Goal: Information Seeking & Learning: Learn about a topic

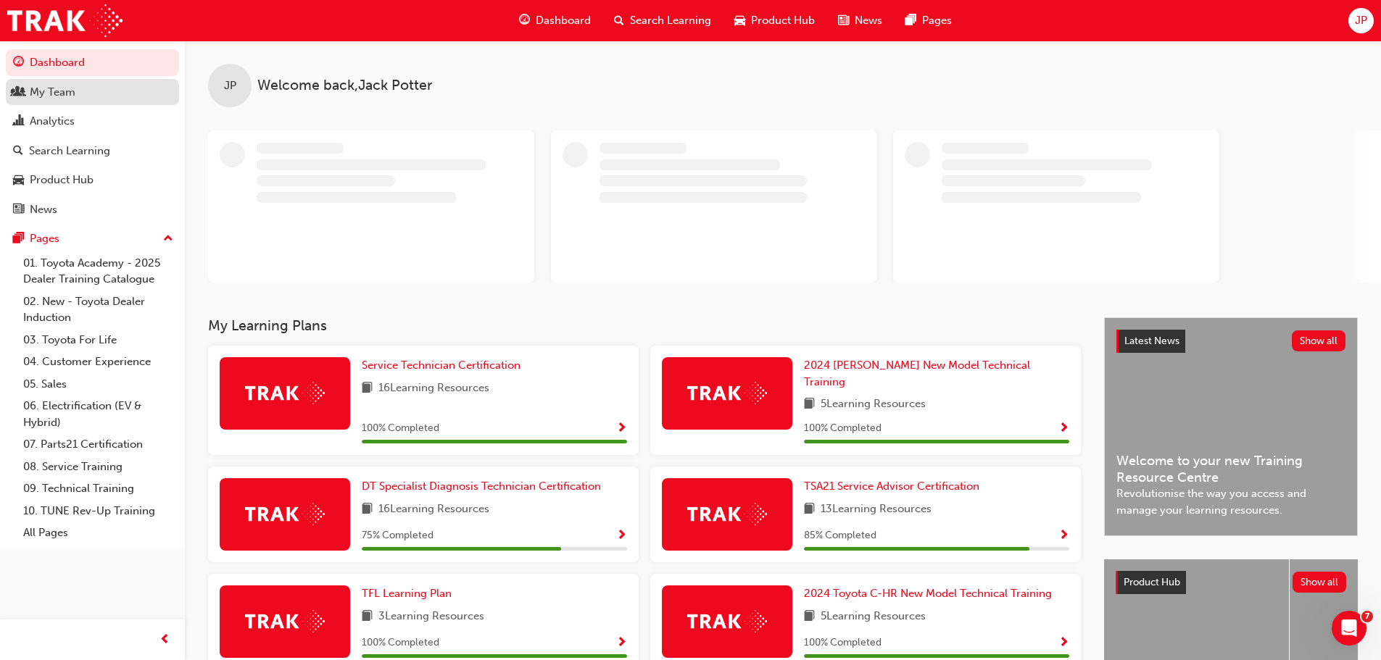
click at [51, 90] on div "My Team" at bounding box center [53, 92] width 46 height 17
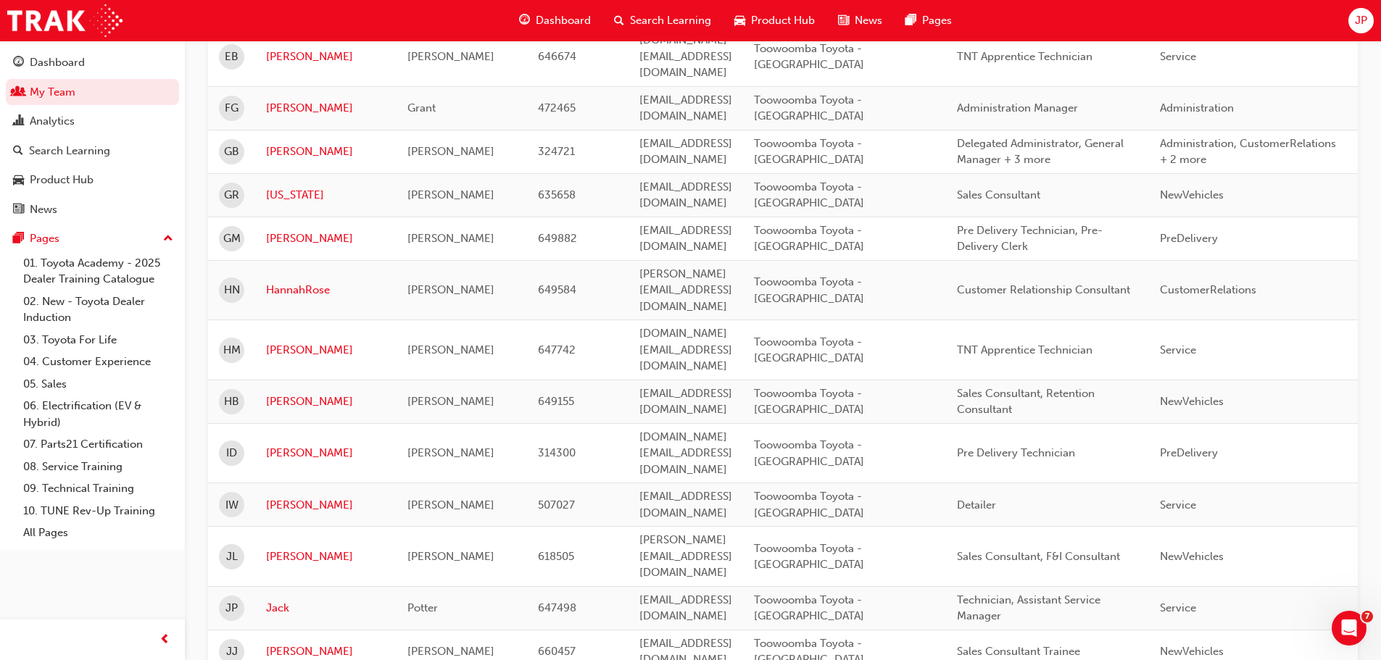
scroll to position [2033, 0]
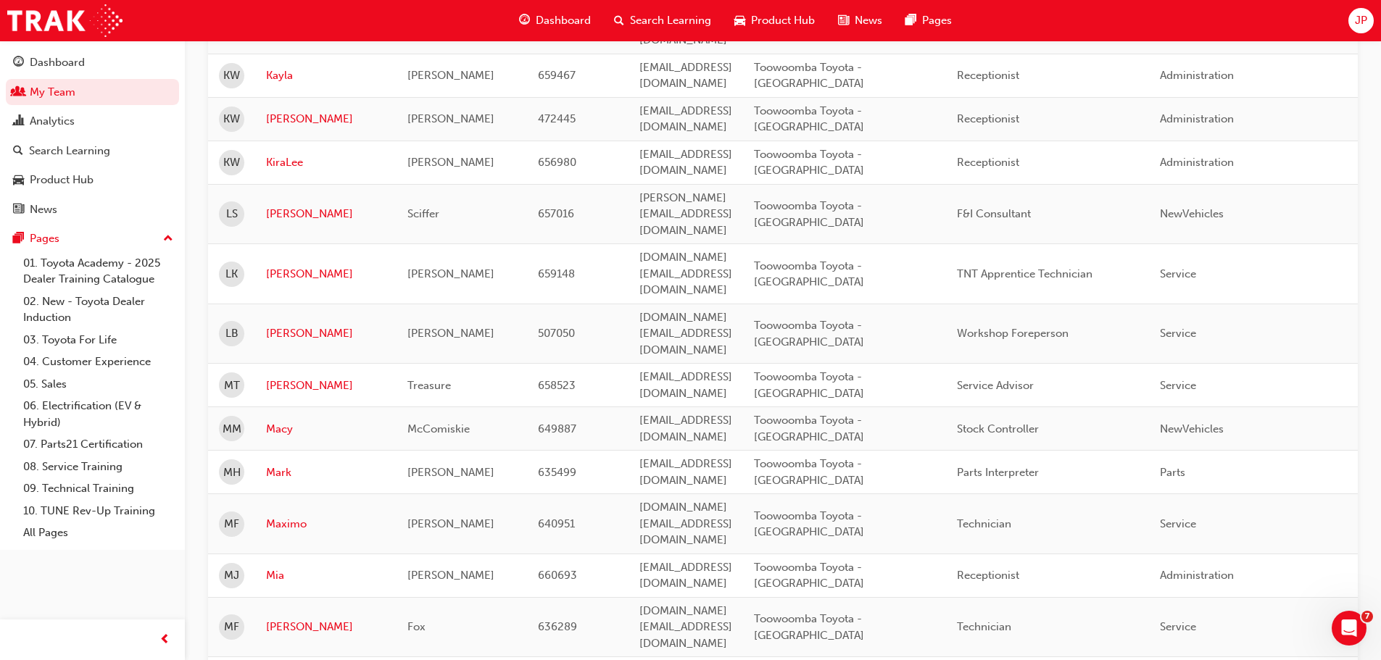
scroll to position [639, 0]
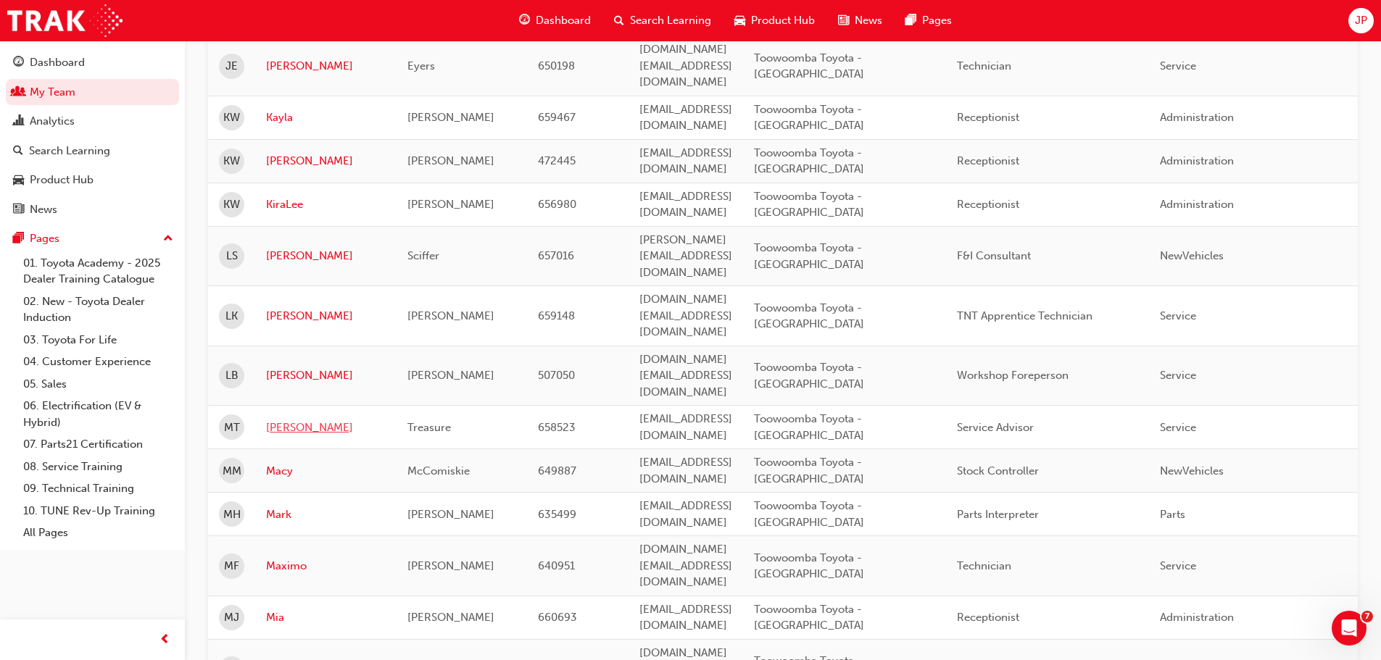
click at [315, 420] on link "[PERSON_NAME]" at bounding box center [326, 428] width 120 height 17
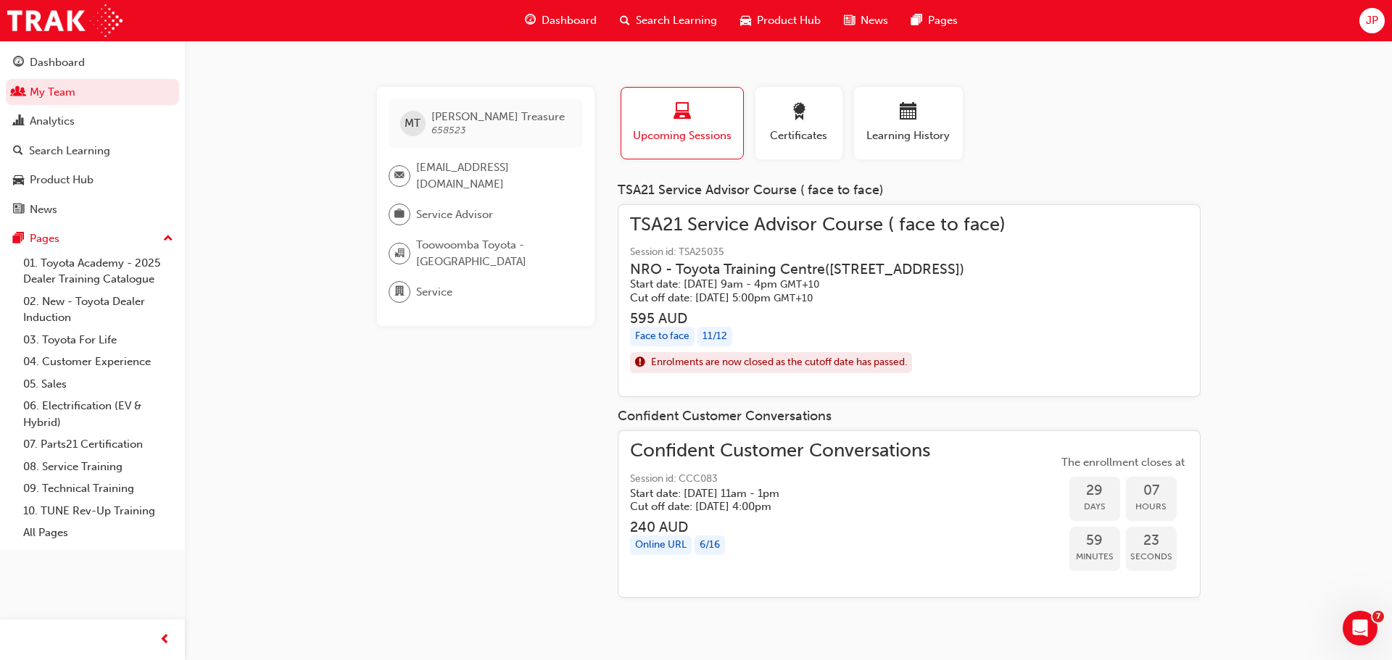
drag, startPoint x: 809, startPoint y: 265, endPoint x: 492, endPoint y: 367, distance: 332.6
click at [492, 367] on div "MT Mackenzie Treasure 658523 [EMAIL_ADDRESS][DOMAIN_NAME] Service Advisor Toowo…" at bounding box center [497, 348] width 241 height 523
click at [762, 278] on h5 "Start date: [DATE] 9am - 4pm GMT+10" at bounding box center [806, 285] width 352 height 14
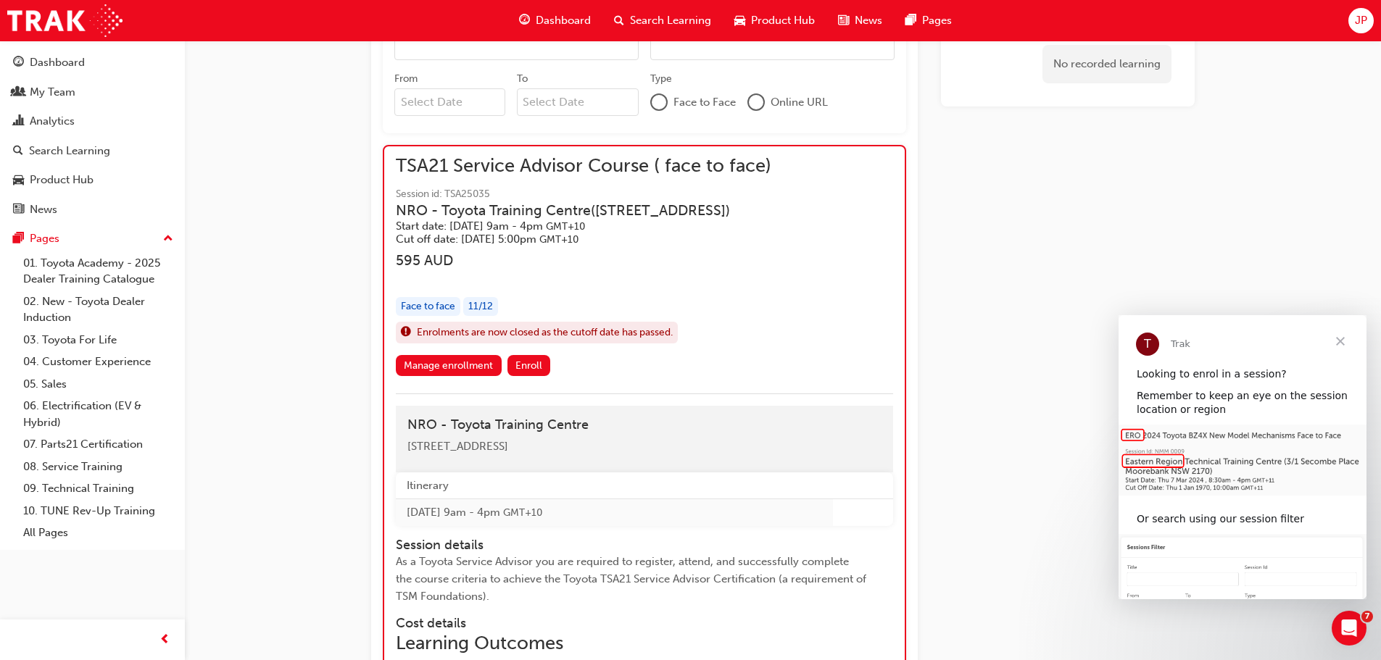
scroll to position [868, 0]
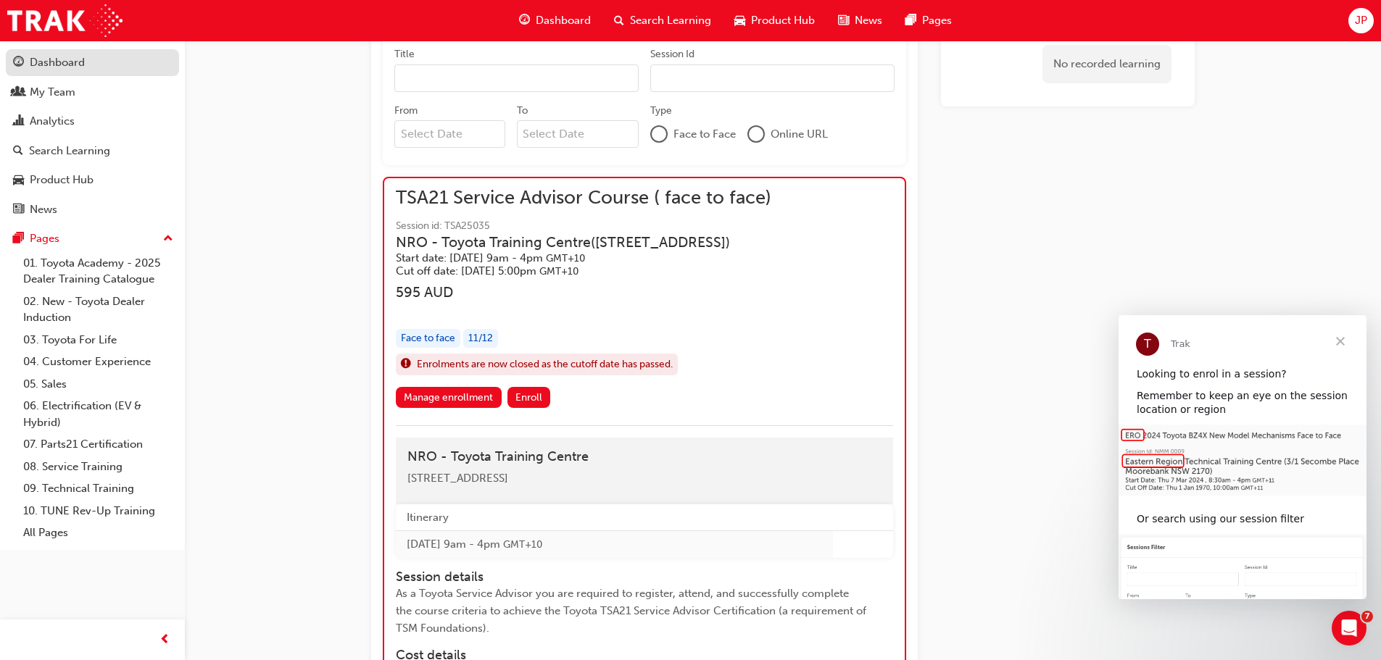
click at [50, 63] on div "Dashboard" at bounding box center [57, 62] width 55 height 17
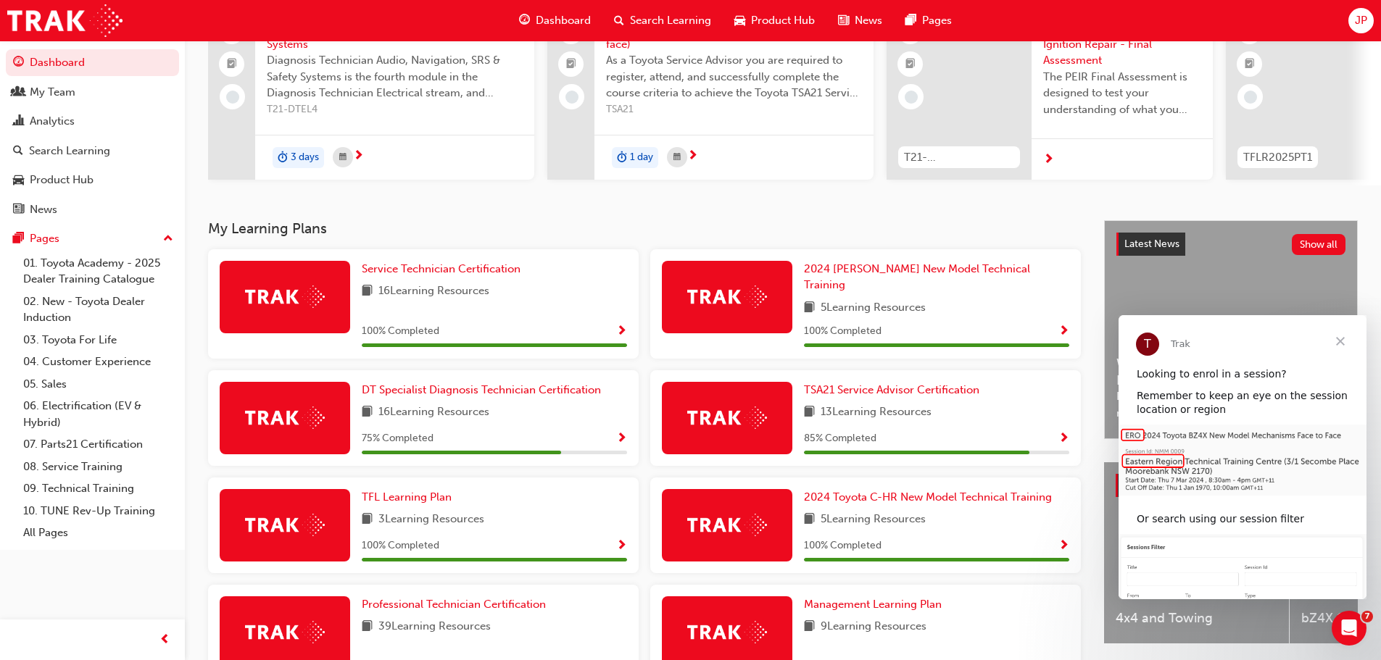
scroll to position [290, 0]
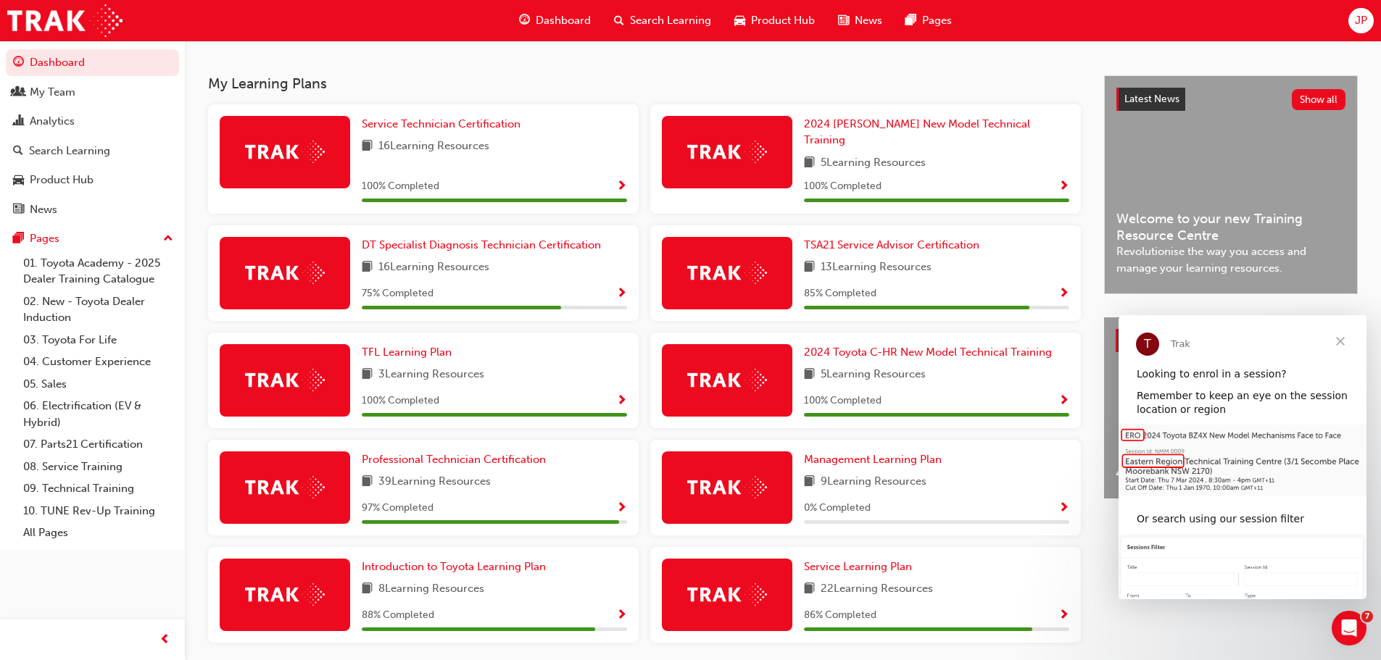
click at [1338, 344] on span "Close" at bounding box center [1340, 341] width 52 height 52
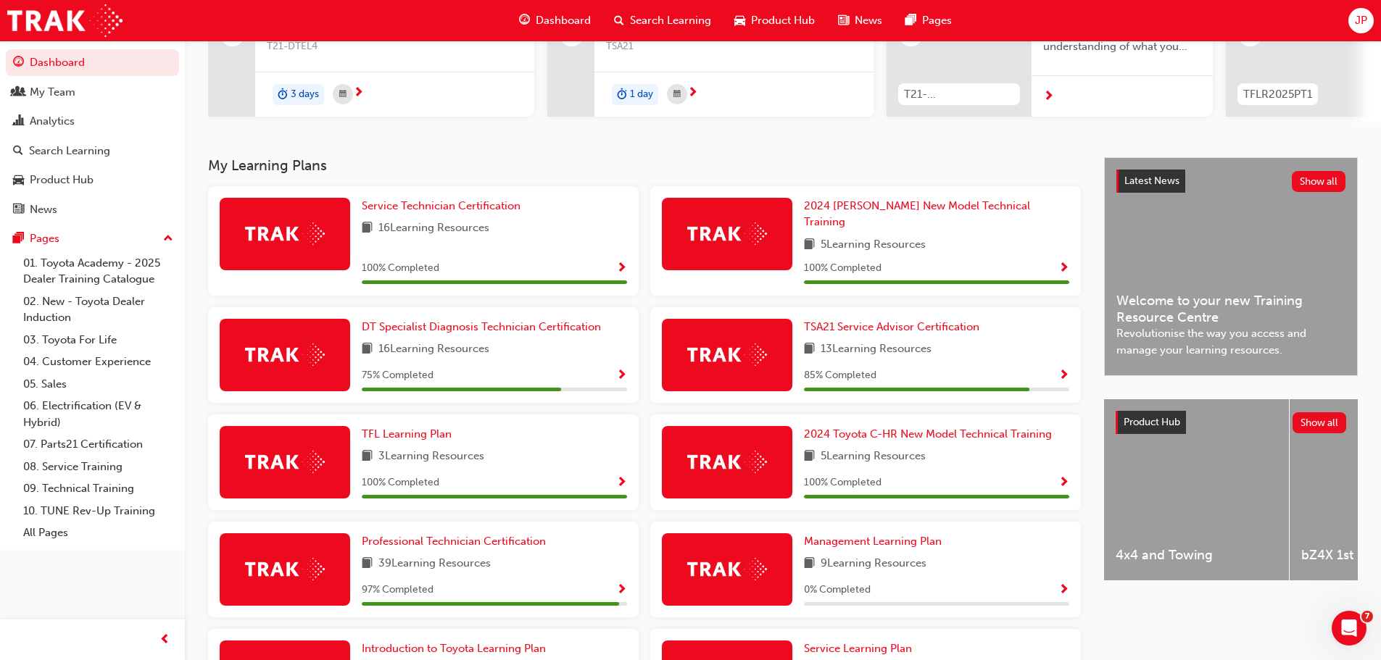
scroll to position [46, 0]
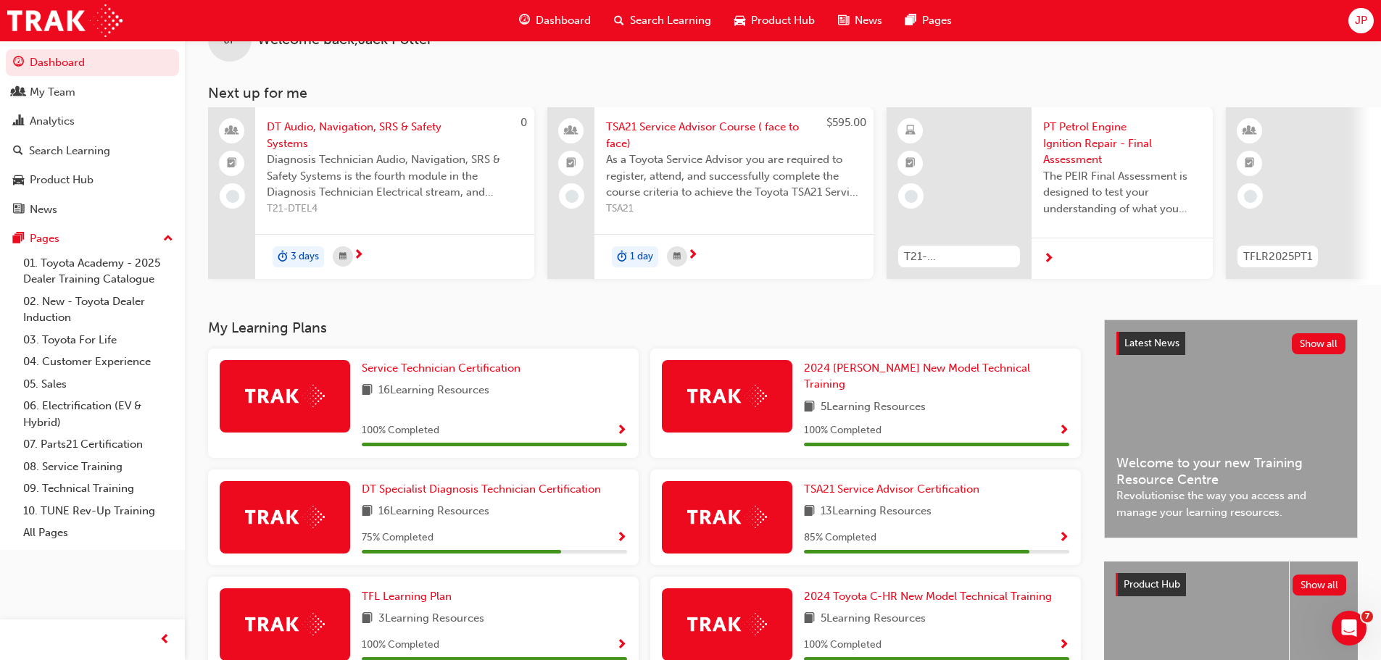
click at [619, 17] on span "search-icon" at bounding box center [619, 21] width 10 height 18
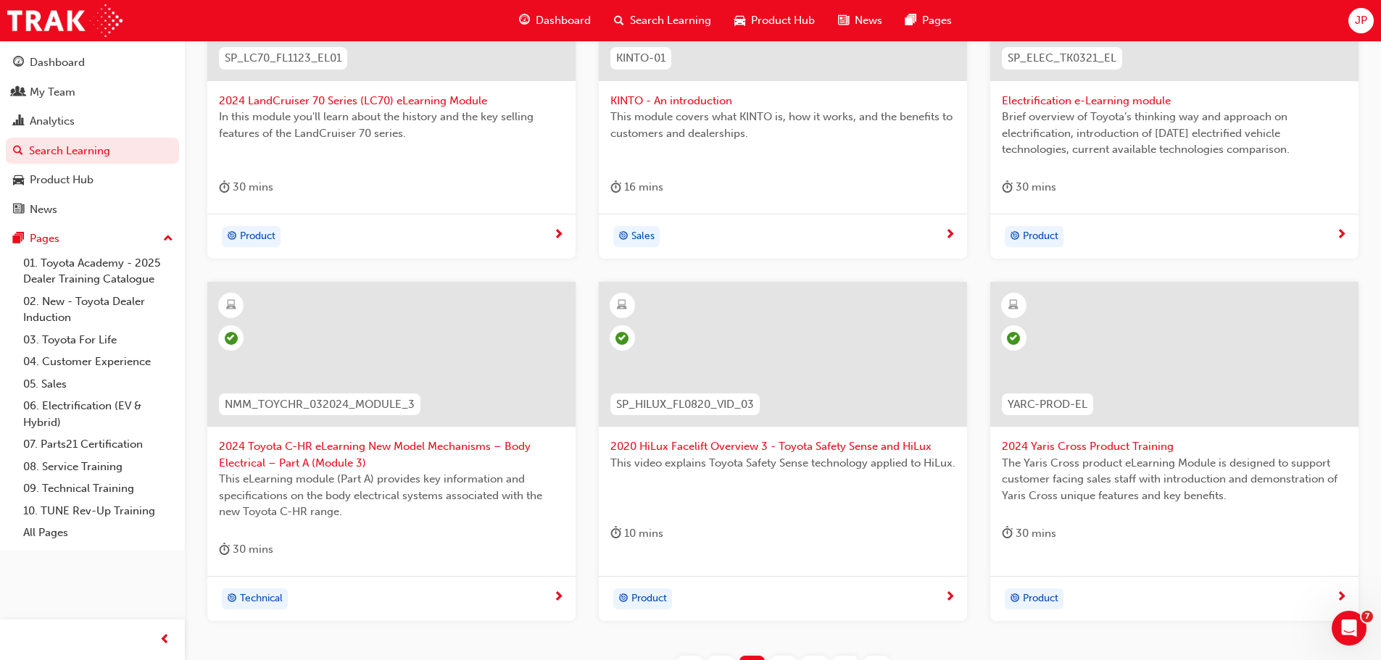
scroll to position [538, 0]
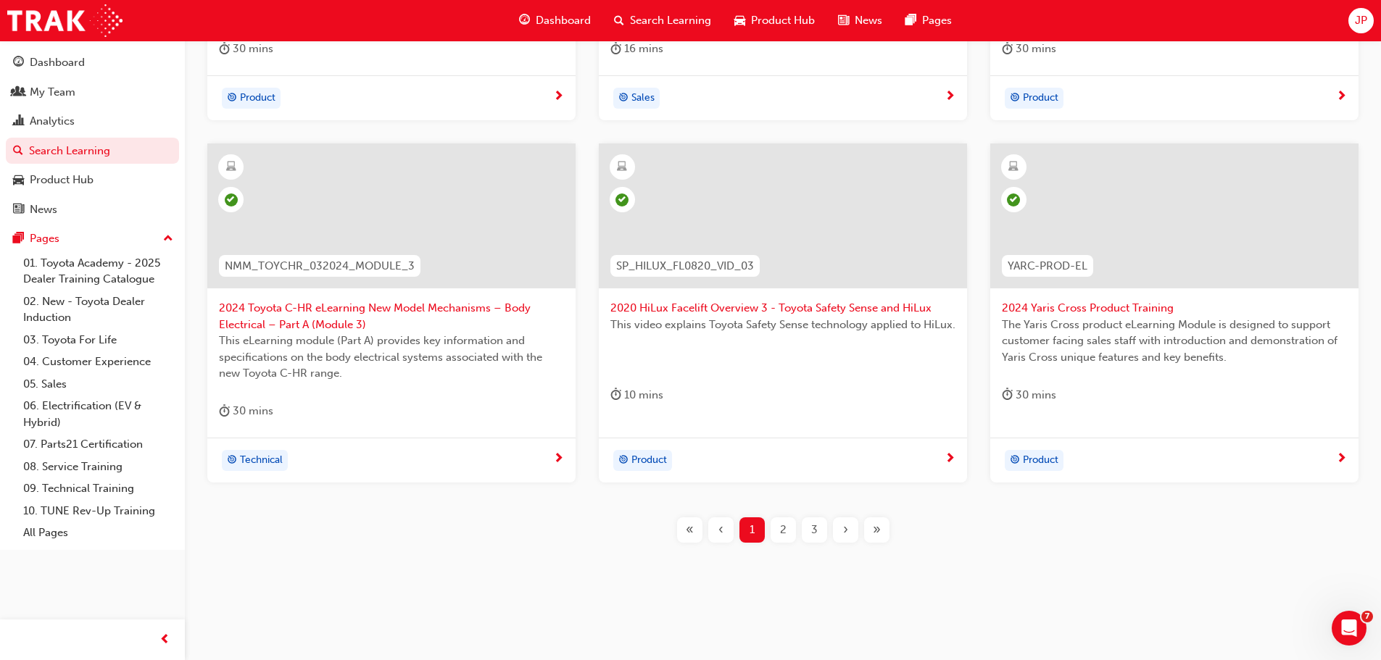
click at [784, 530] on span "2" at bounding box center [783, 530] width 7 height 17
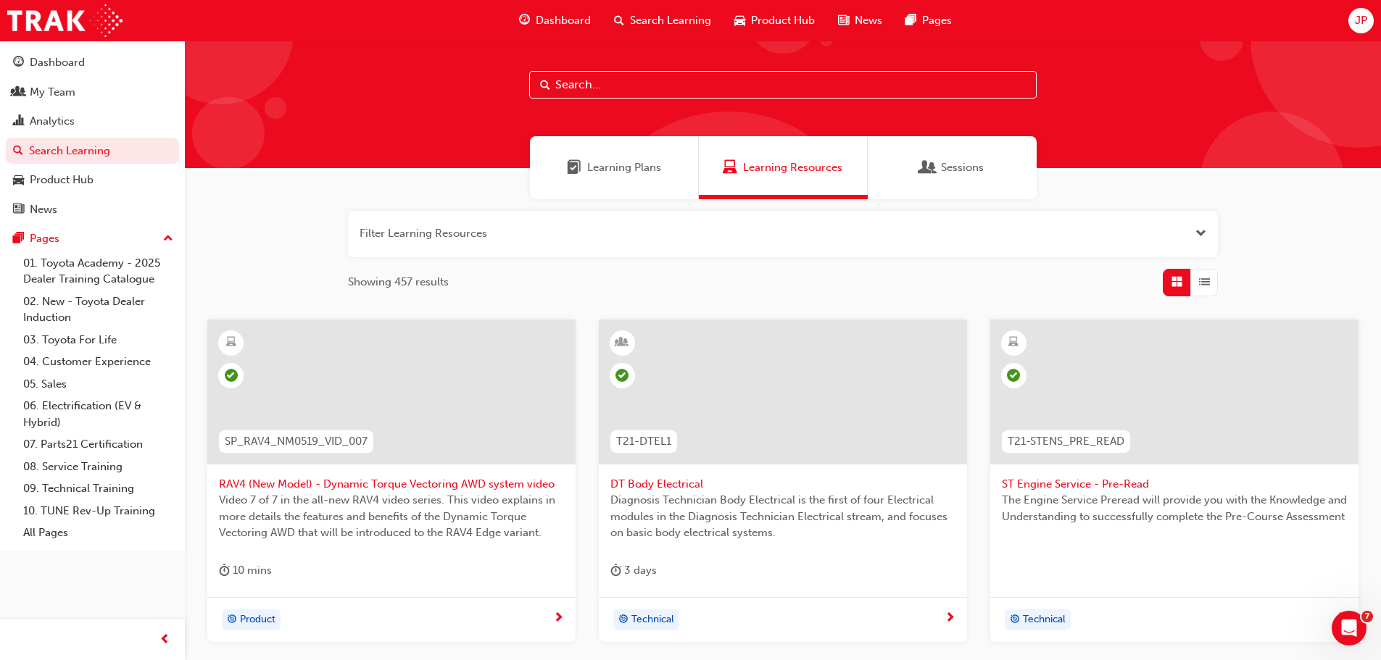
scroll to position [14, 0]
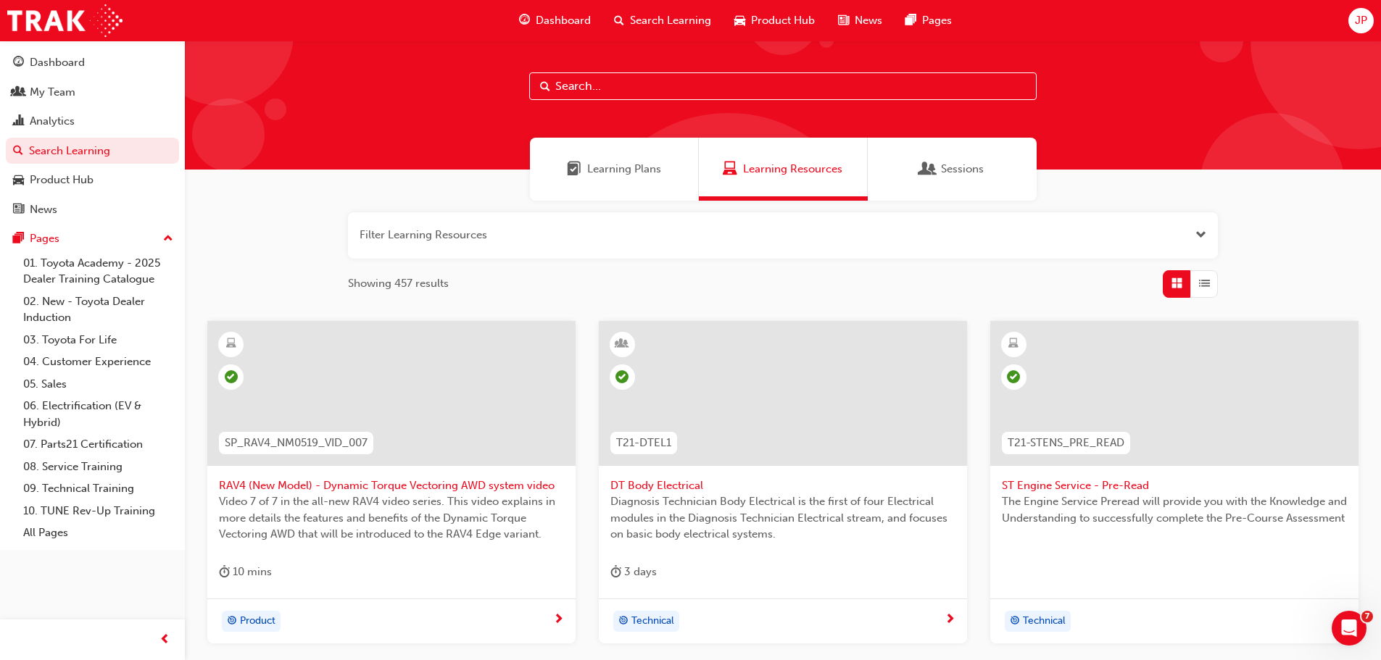
click at [668, 86] on input "text" at bounding box center [782, 86] width 507 height 28
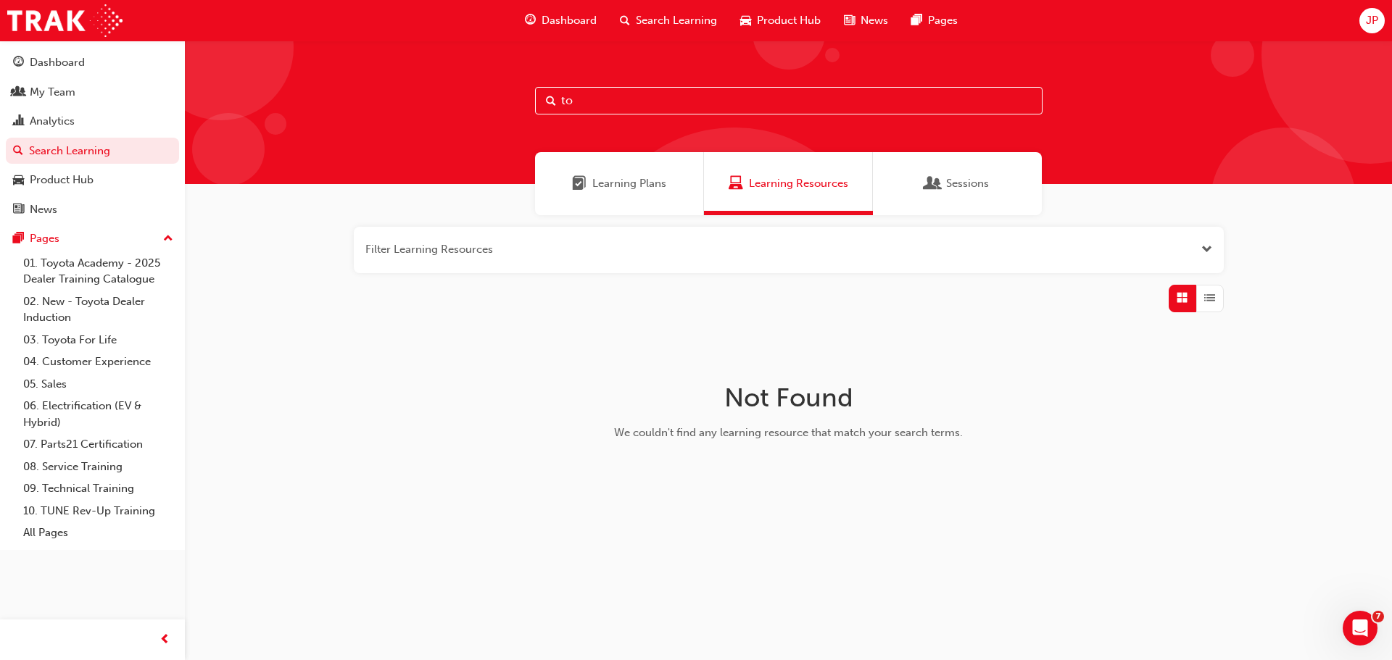
type input "t"
type input "c"
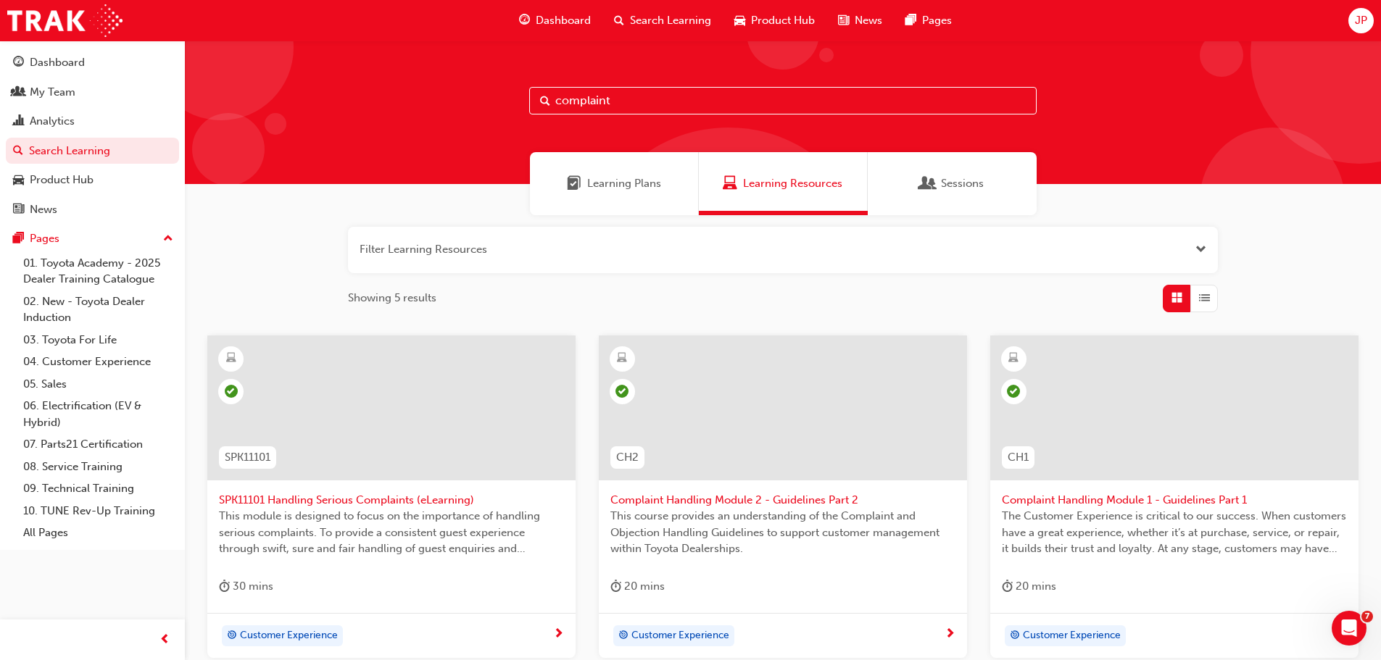
type input "complaint"
click at [80, 67] on div "Dashboard" at bounding box center [57, 62] width 55 height 17
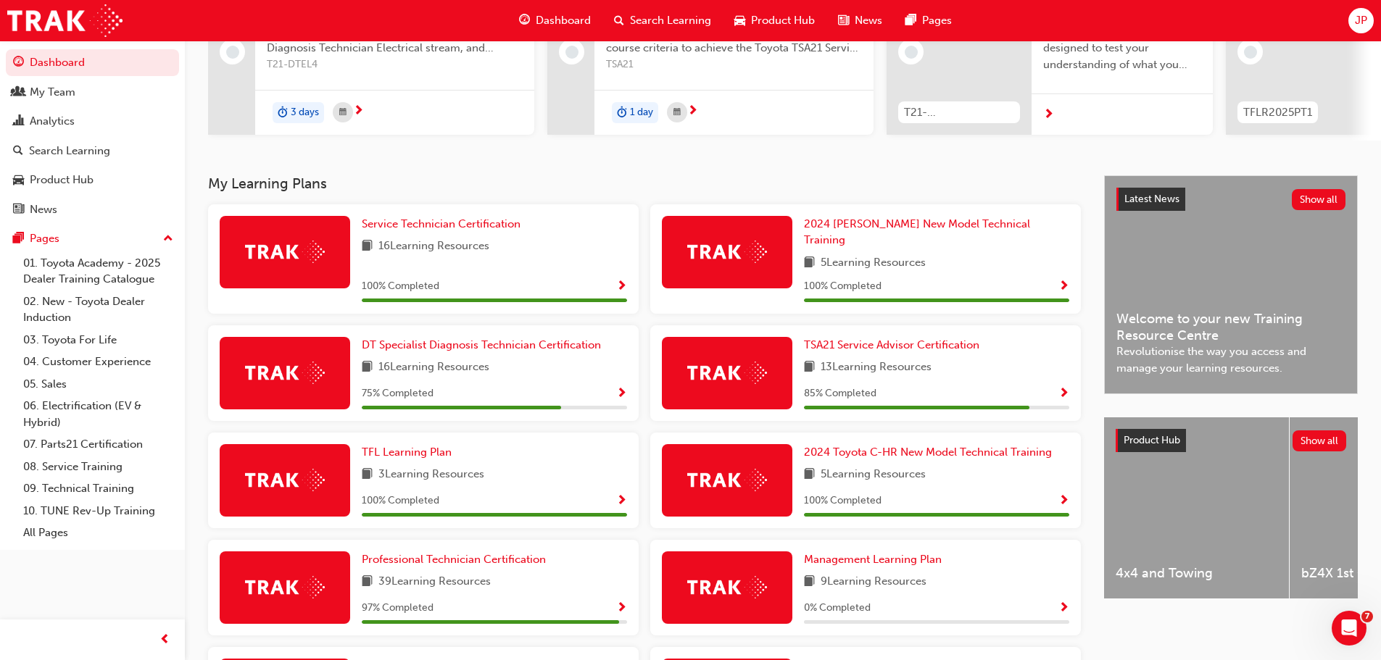
scroll to position [191, 0]
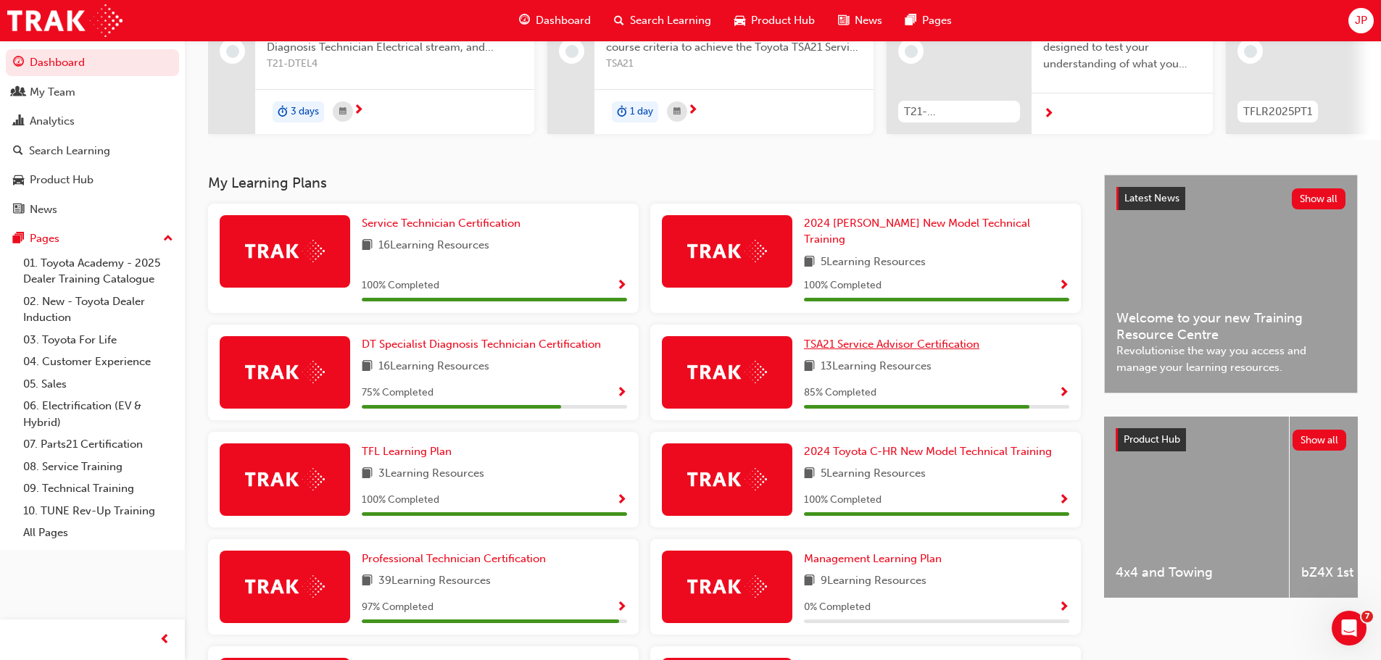
click at [834, 339] on span "TSA21 Service Advisor Certification" at bounding box center [891, 344] width 175 height 13
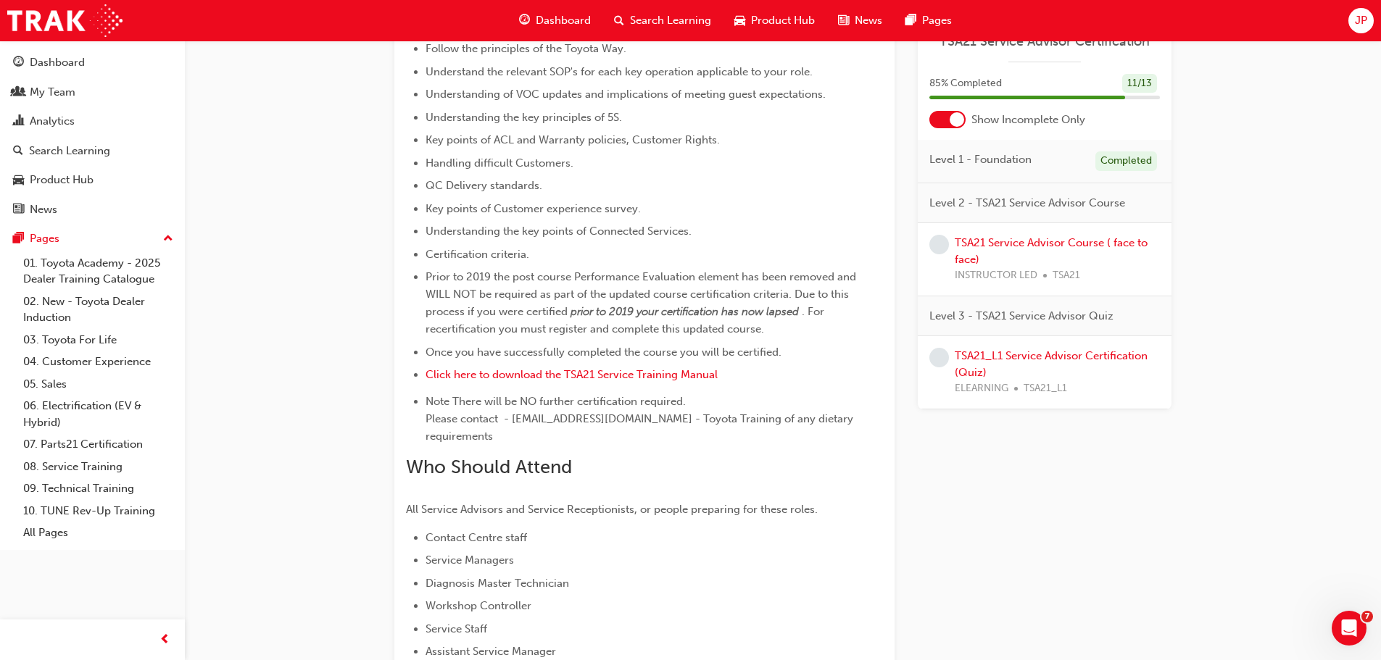
scroll to position [652, 0]
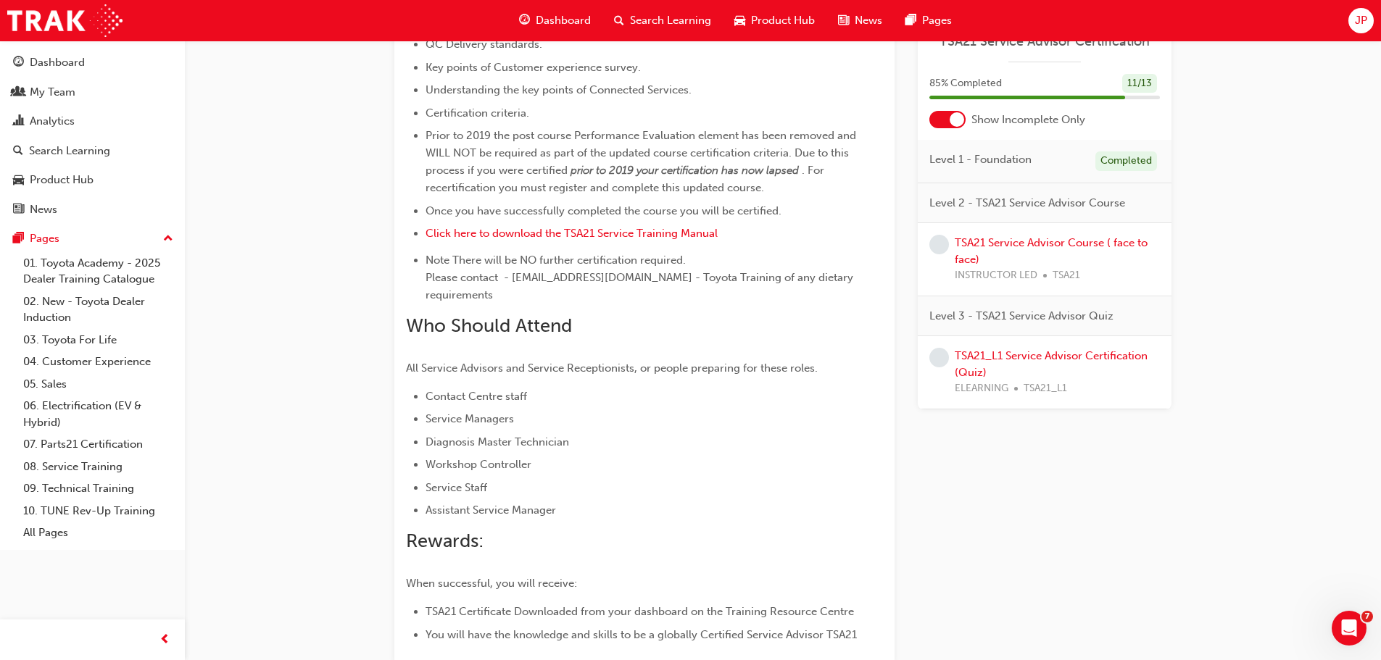
click at [952, 115] on div at bounding box center [957, 119] width 14 height 14
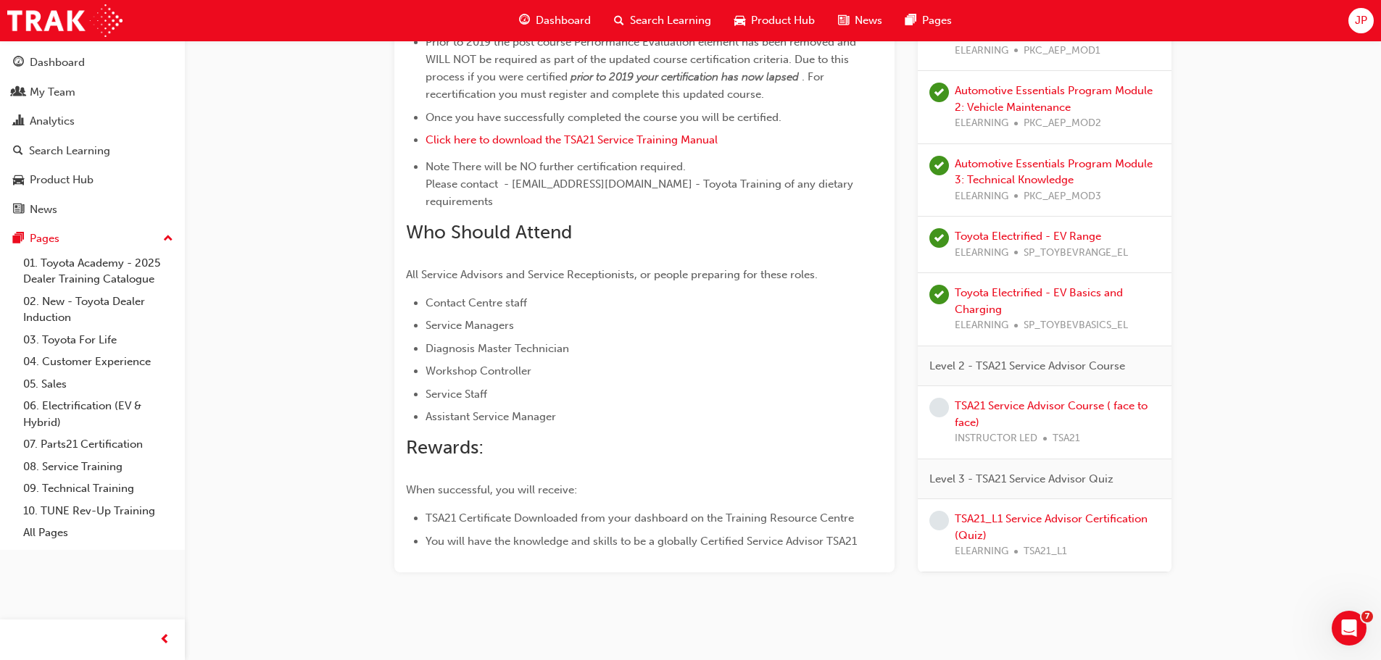
scroll to position [747, 0]
click at [1056, 399] on link "TSA21 Service Advisor Course ( face to face)" at bounding box center [1051, 414] width 193 height 30
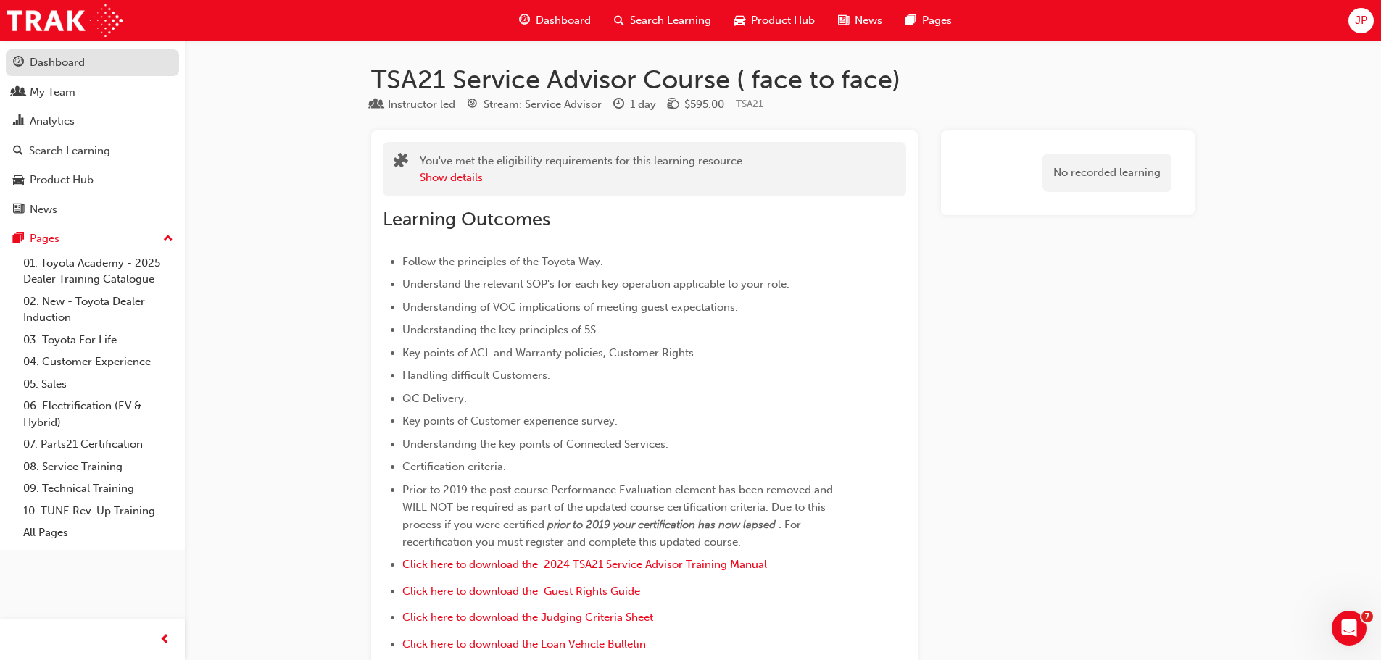
click at [85, 71] on div "Dashboard" at bounding box center [92, 63] width 159 height 18
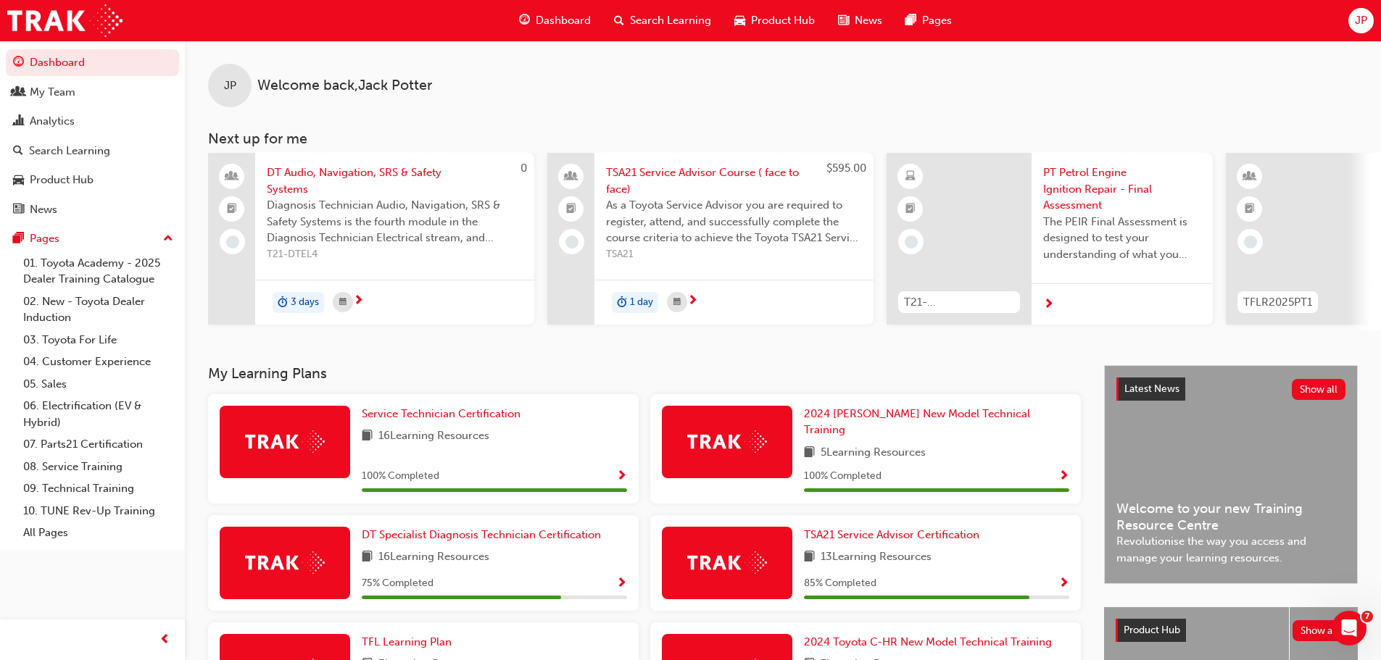
click at [673, 25] on span "Search Learning" at bounding box center [670, 20] width 81 height 17
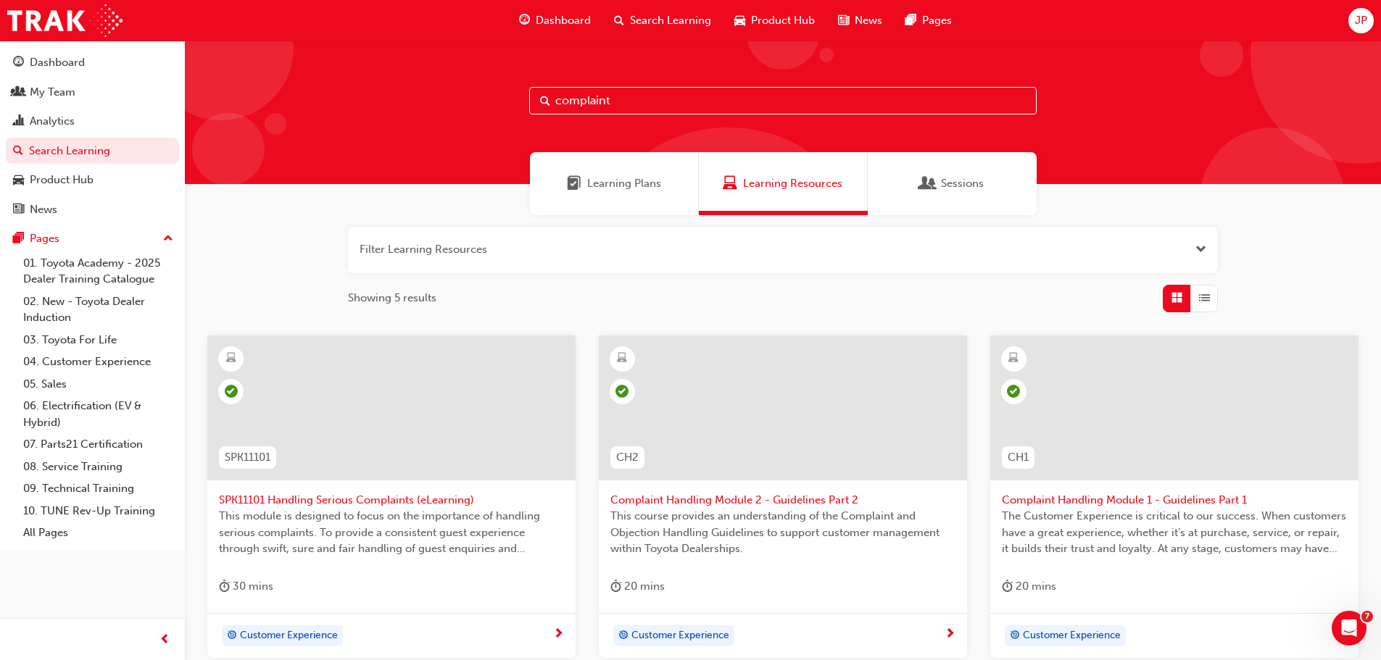
drag, startPoint x: 641, startPoint y: 107, endPoint x: 515, endPoint y: 105, distance: 126.1
click at [515, 105] on div "complaint" at bounding box center [783, 113] width 1196 height 144
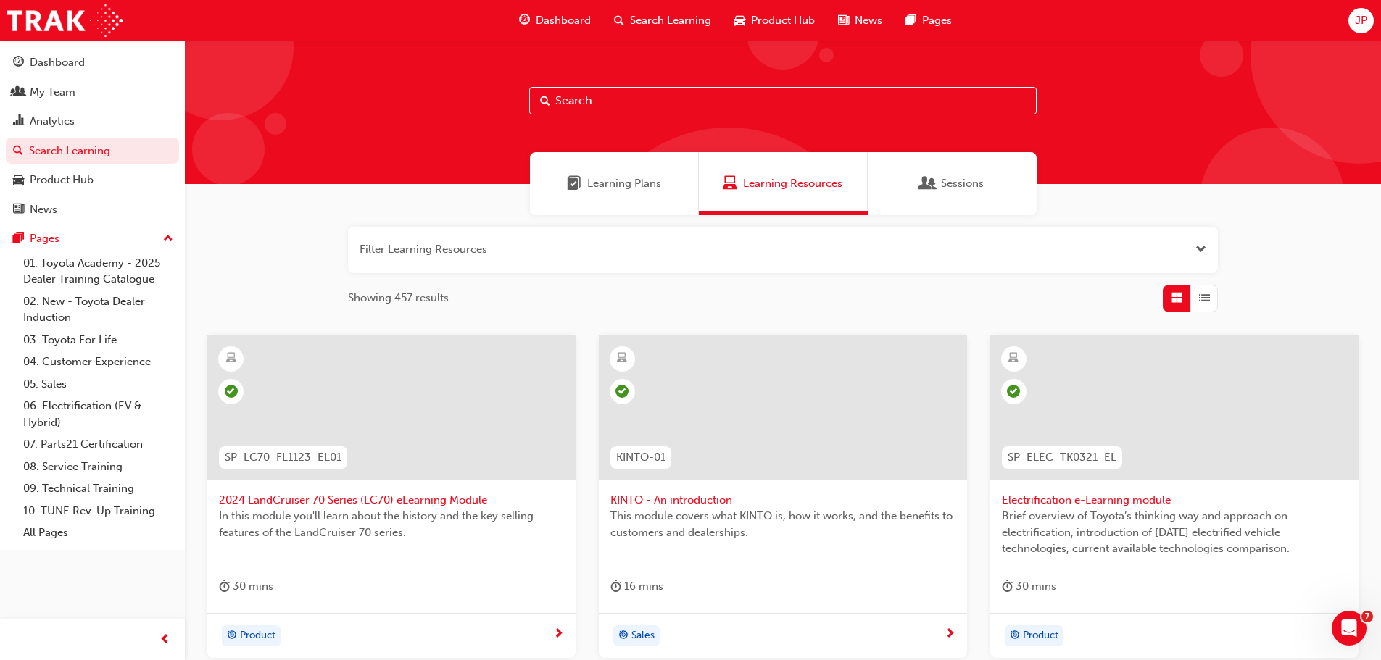
click at [566, 96] on input "text" at bounding box center [782, 101] width 507 height 28
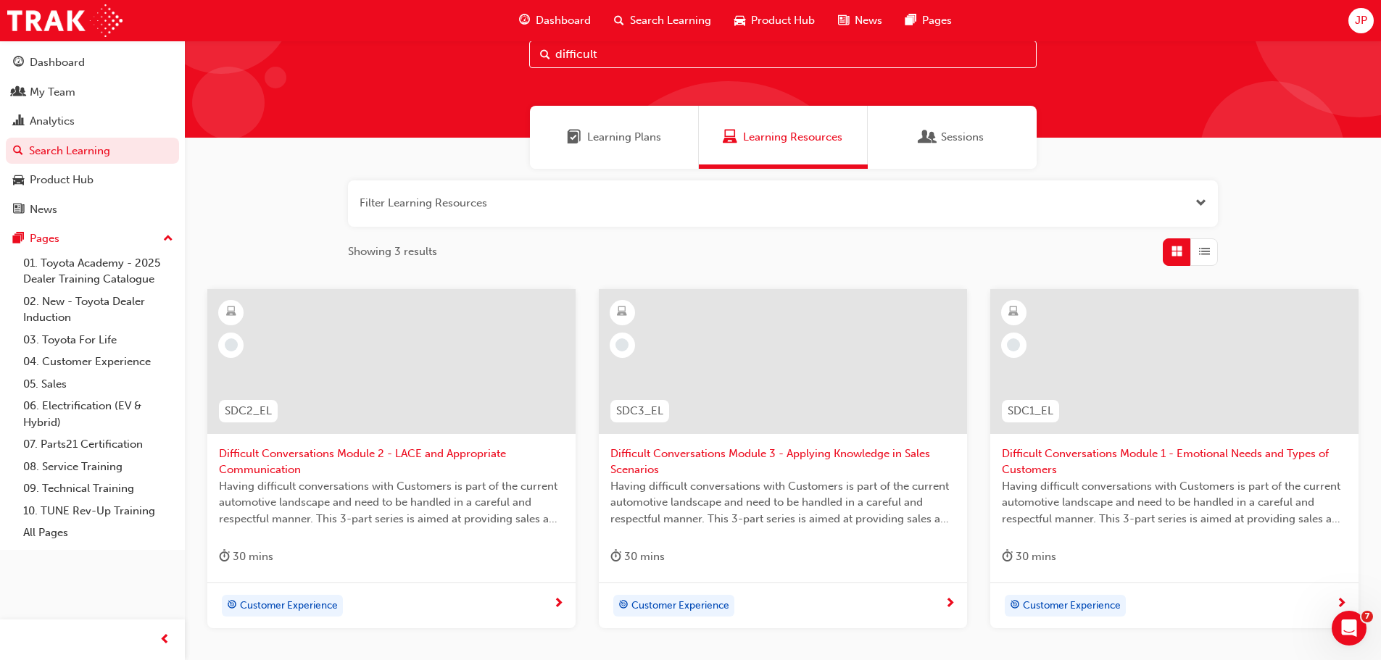
scroll to position [72, 0]
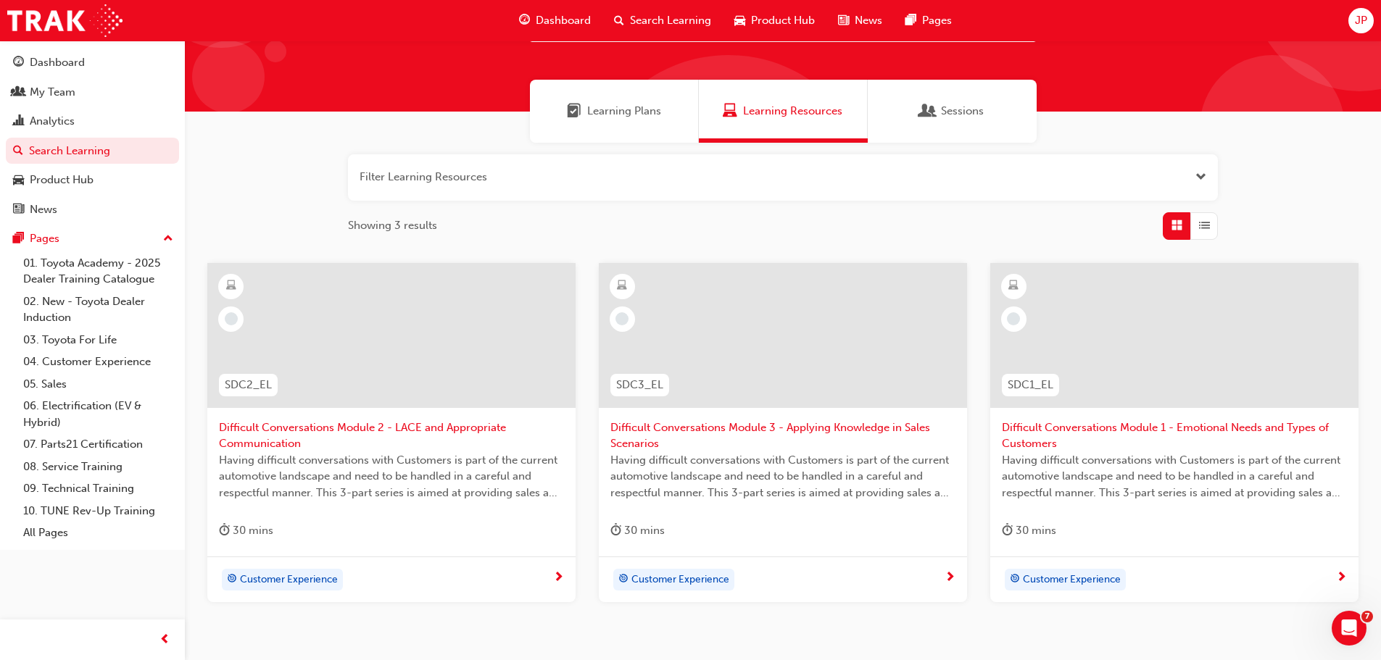
type input "difficult"
click at [1143, 386] on div at bounding box center [1174, 335] width 368 height 145
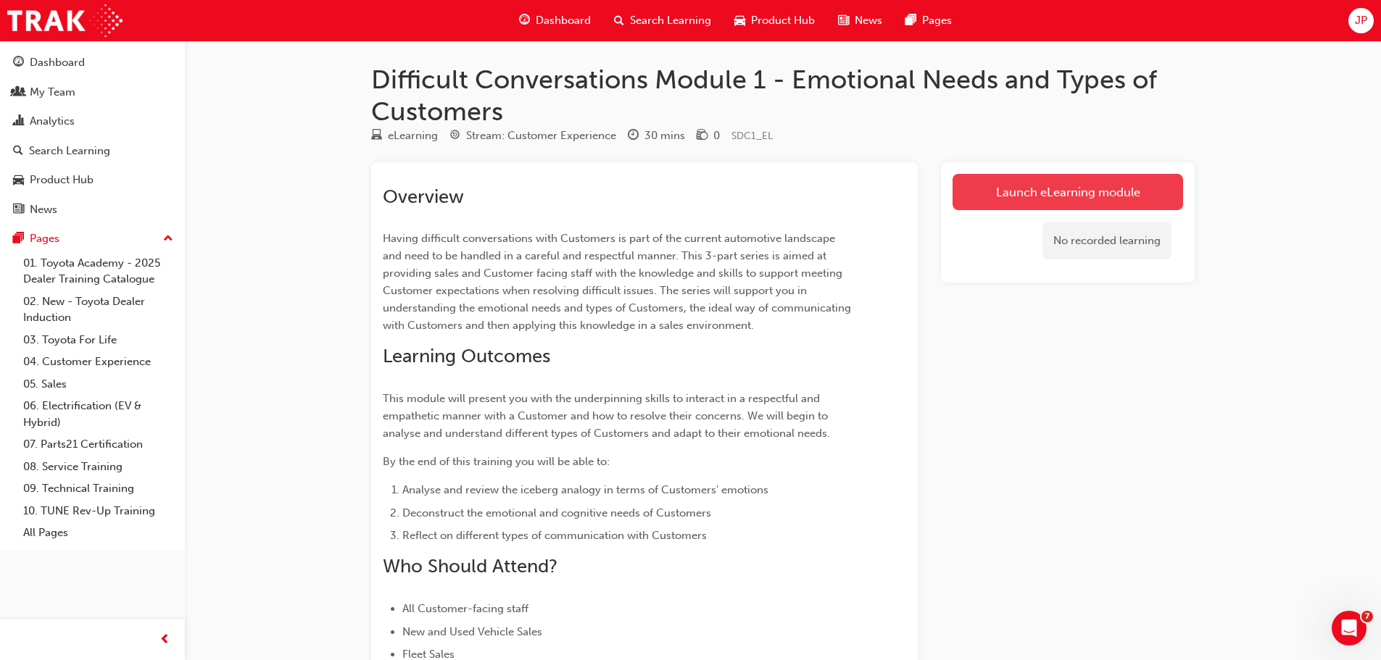
click at [1102, 197] on link "Launch eLearning module" at bounding box center [1067, 192] width 231 height 36
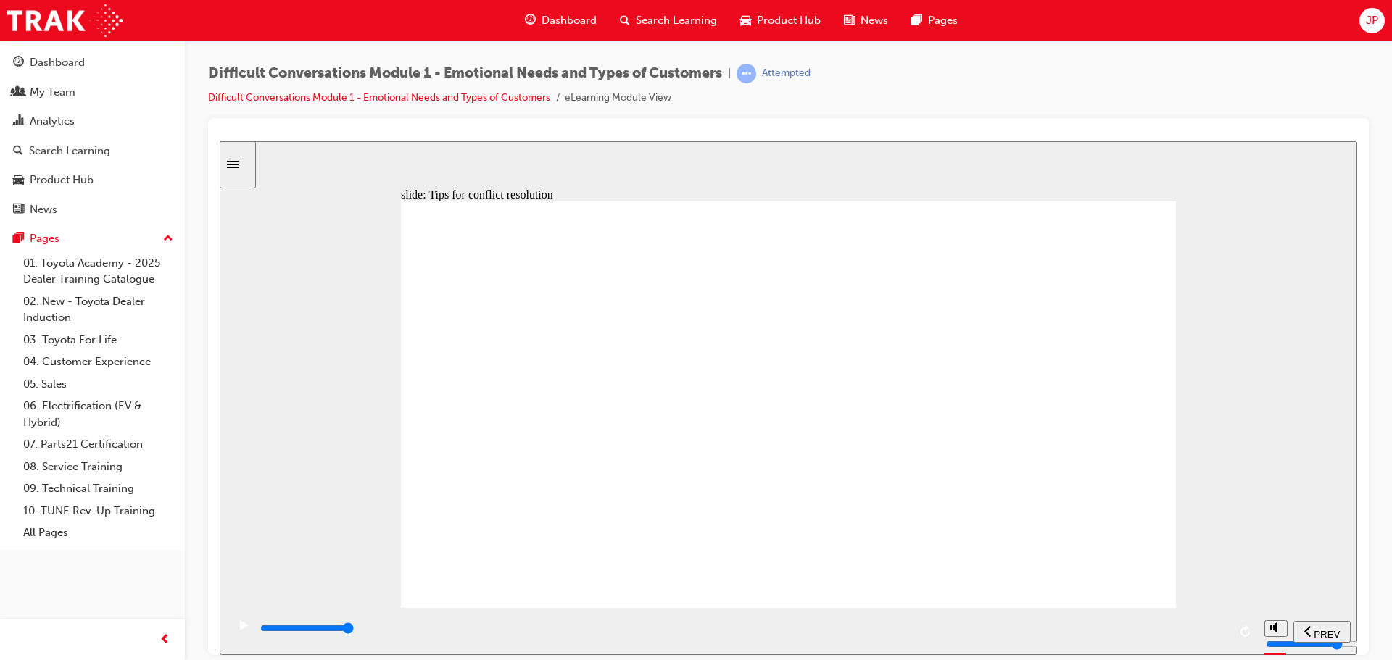
drag, startPoint x: 1139, startPoint y: 352, endPoint x: 1129, endPoint y: 342, distance: 13.8
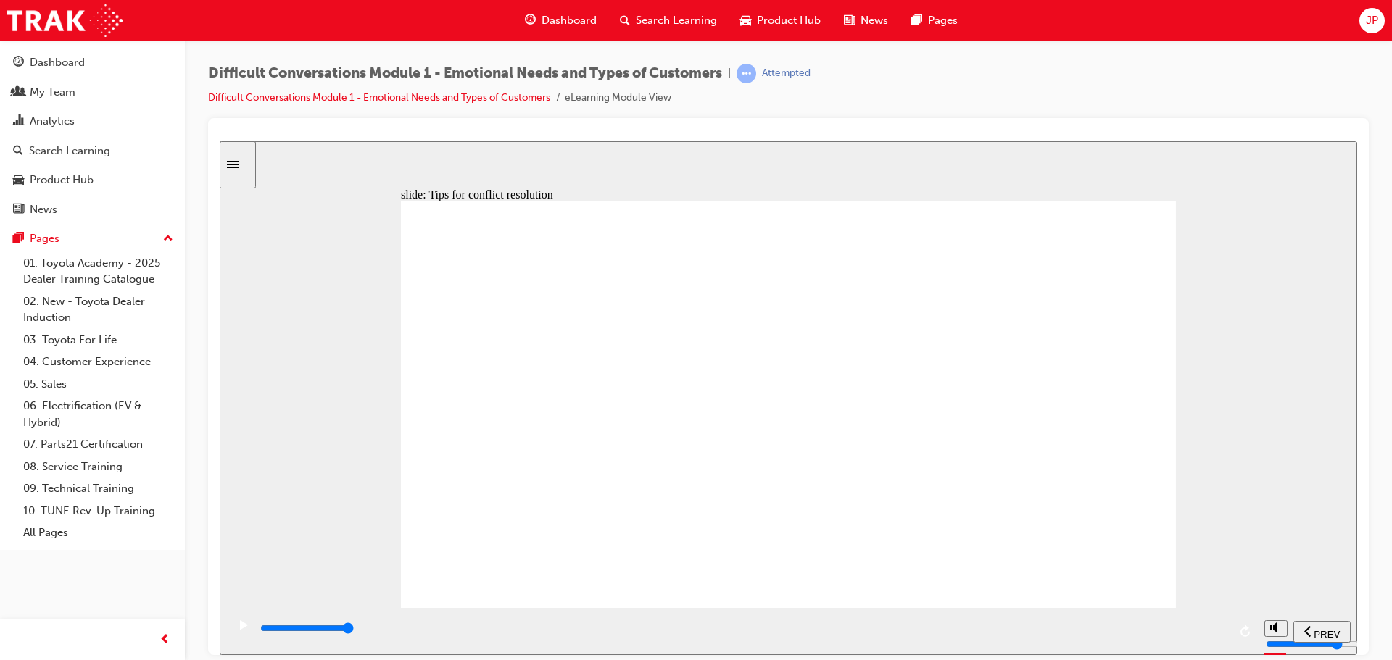
drag, startPoint x: 837, startPoint y: 544, endPoint x: 873, endPoint y: 540, distance: 36.5
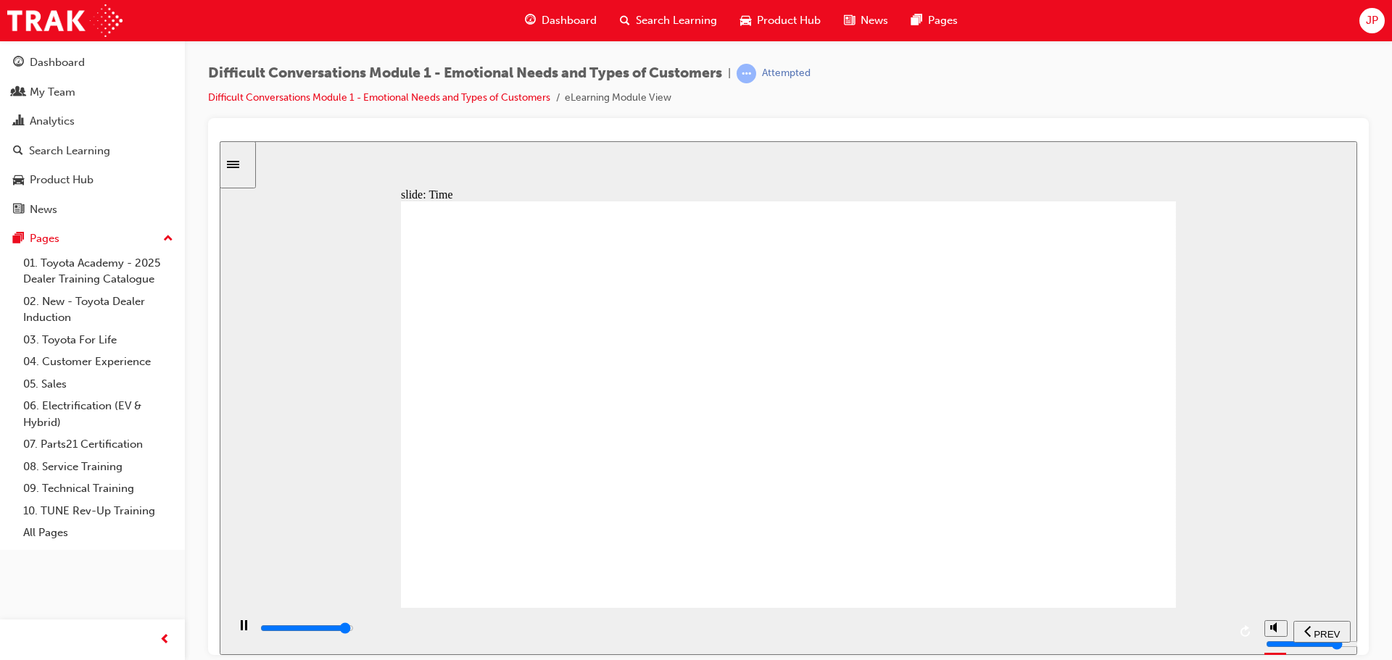
type input "59800"
